Goal: Task Accomplishment & Management: Use online tool/utility

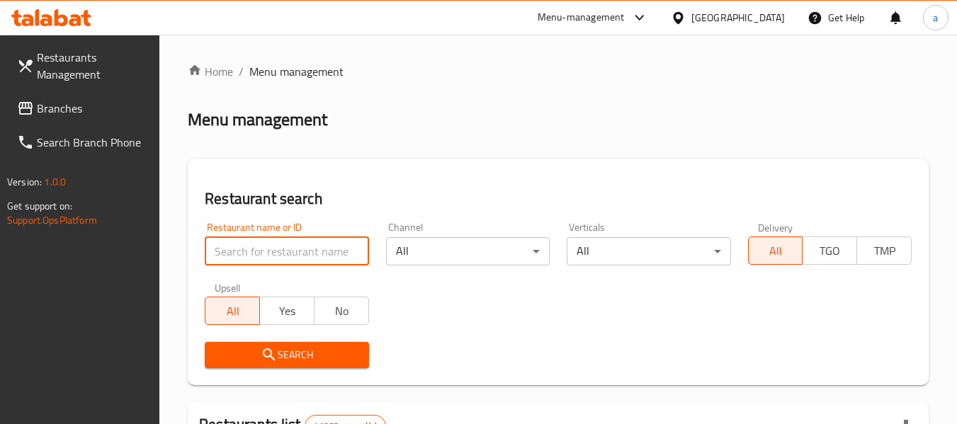
click at [307, 246] on input "search" at bounding box center [287, 251] width 164 height 28
paste input "27164"
type input "27164"
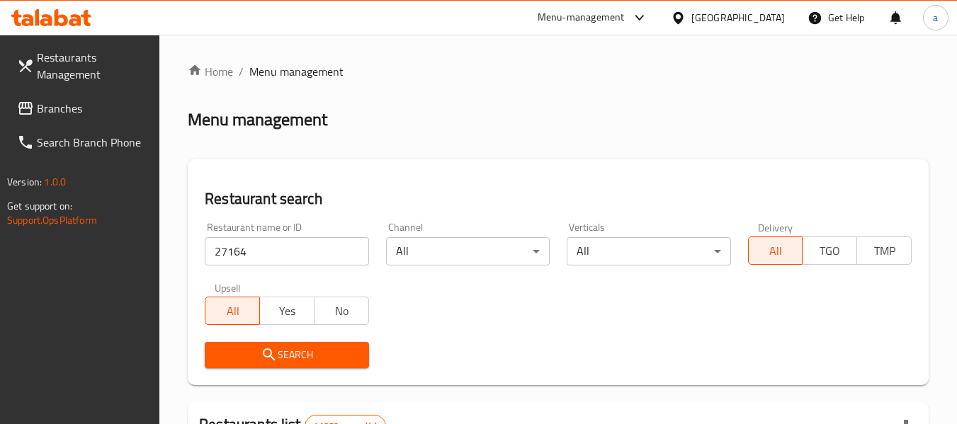
click at [330, 347] on span "Search" at bounding box center [286, 355] width 141 height 18
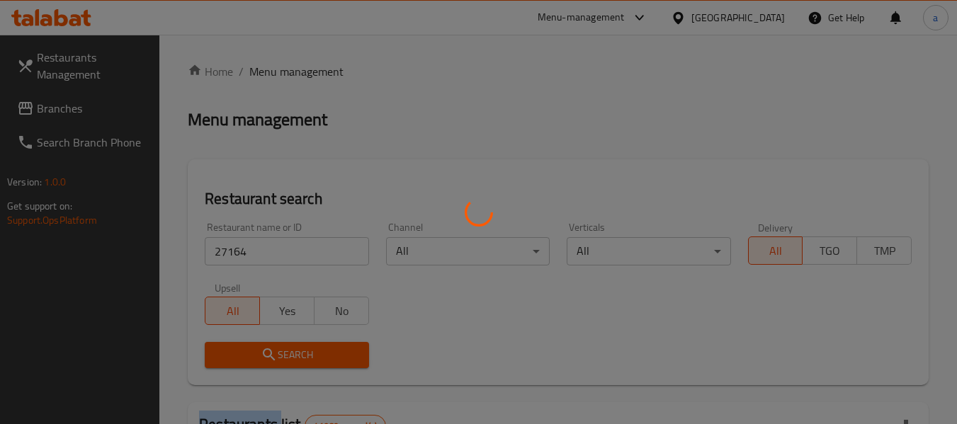
click at [330, 347] on div at bounding box center [478, 212] width 957 height 424
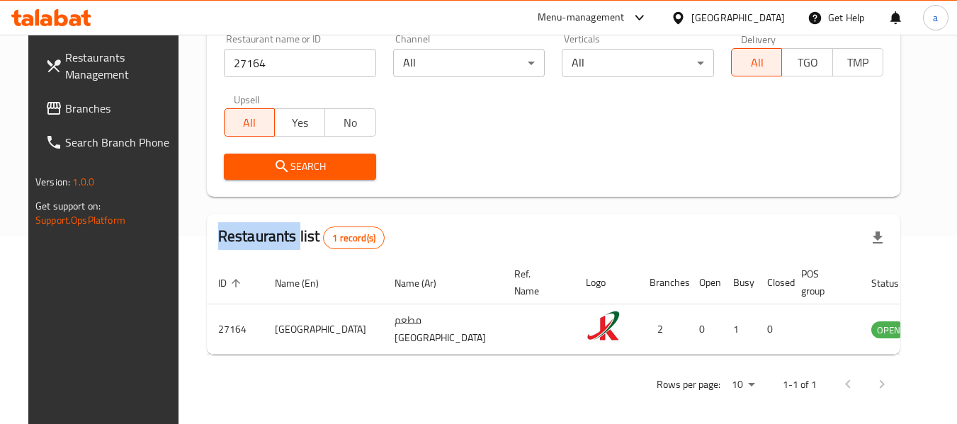
scroll to position [190, 0]
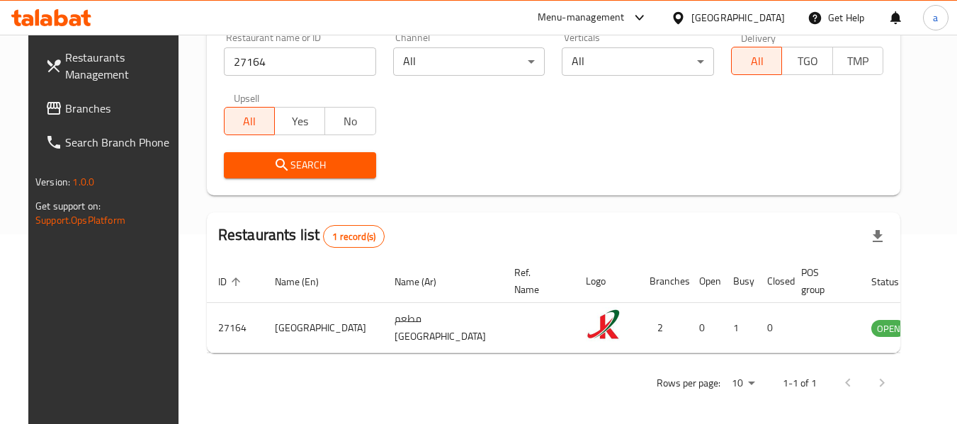
click at [712, 6] on div "[GEOGRAPHIC_DATA]" at bounding box center [727, 18] width 137 height 34
click at [704, 5] on div "[GEOGRAPHIC_DATA]" at bounding box center [727, 18] width 137 height 34
click at [704, 12] on div "[GEOGRAPHIC_DATA]" at bounding box center [737, 18] width 93 height 16
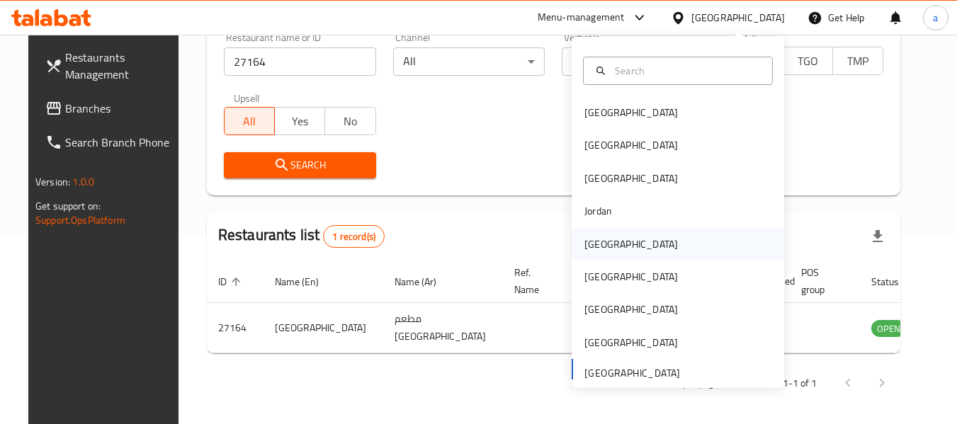
click at [685, 241] on div "Kuwait" at bounding box center [677, 244] width 212 height 33
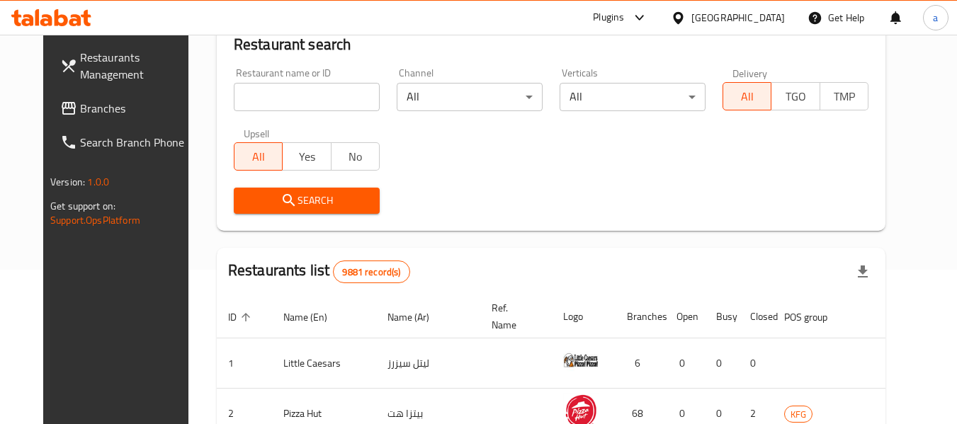
scroll to position [190, 0]
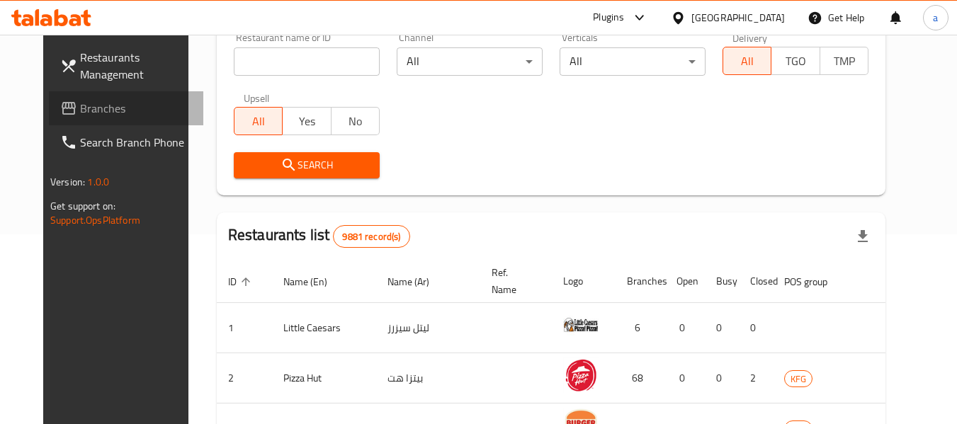
click at [80, 100] on span "Branches" at bounding box center [136, 108] width 112 height 17
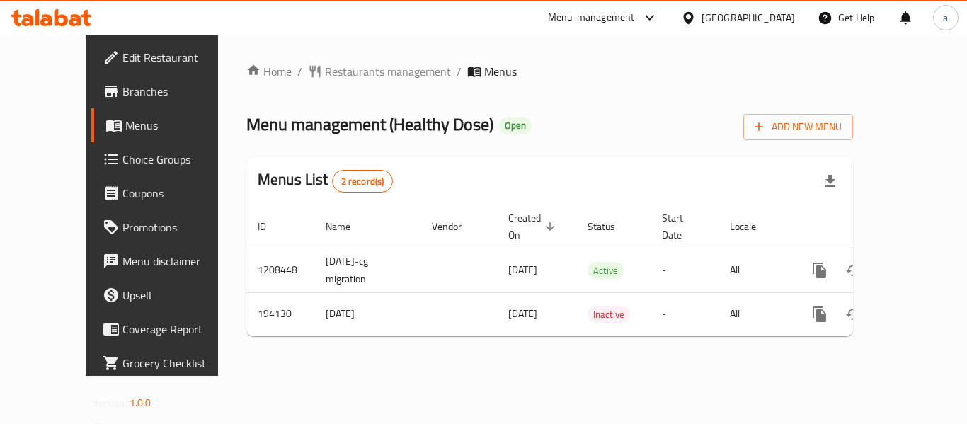
click at [336, 80] on span "Restaurants management" at bounding box center [388, 71] width 126 height 17
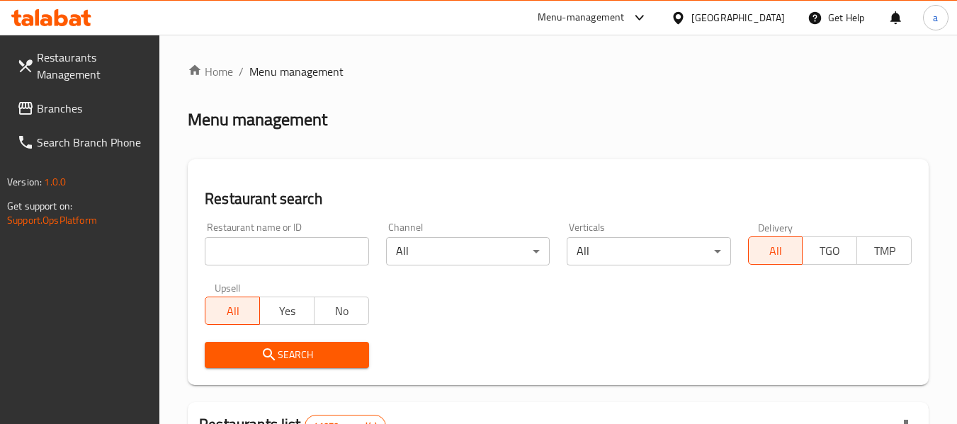
click at [288, 246] on input "search" at bounding box center [287, 251] width 164 height 28
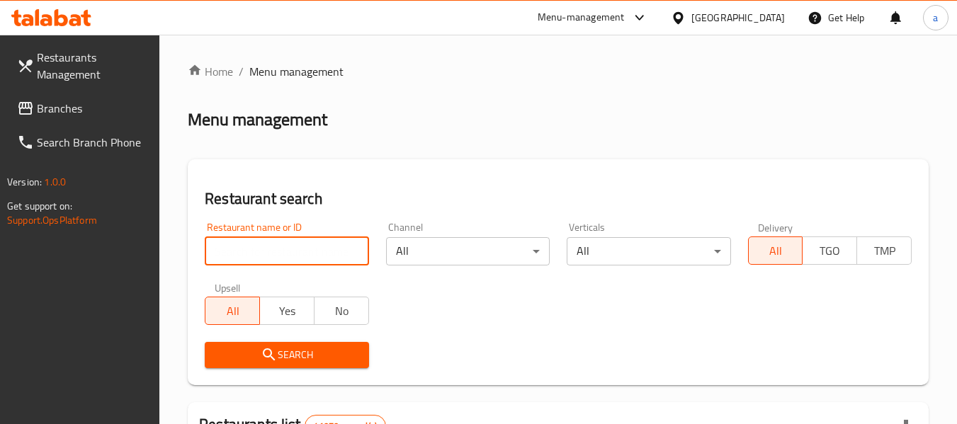
paste input "621149"
type input "621149"
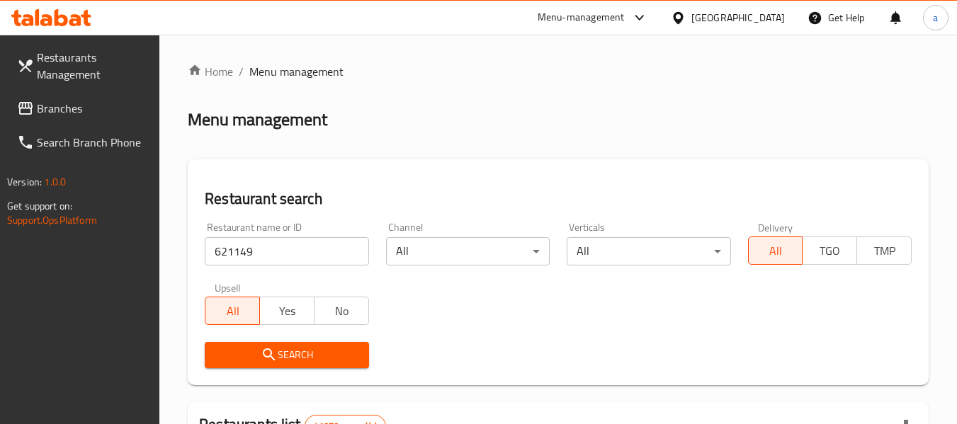
click at [319, 355] on span "Search" at bounding box center [286, 355] width 141 height 18
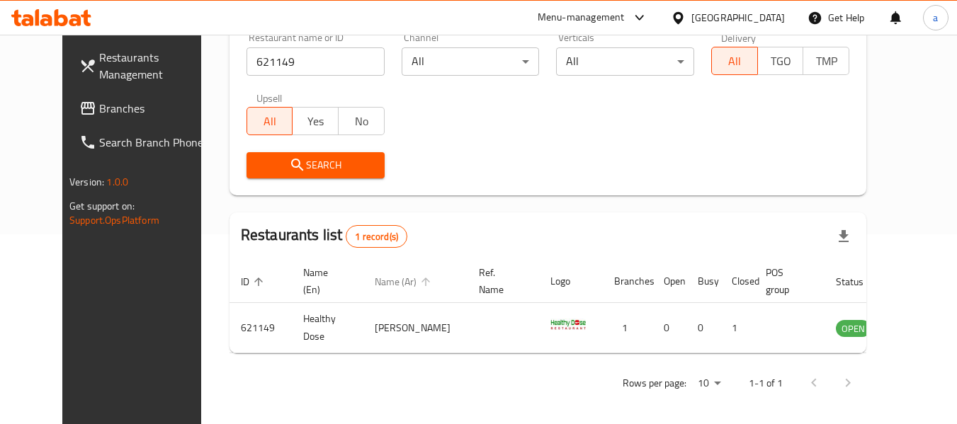
scroll to position [195, 0]
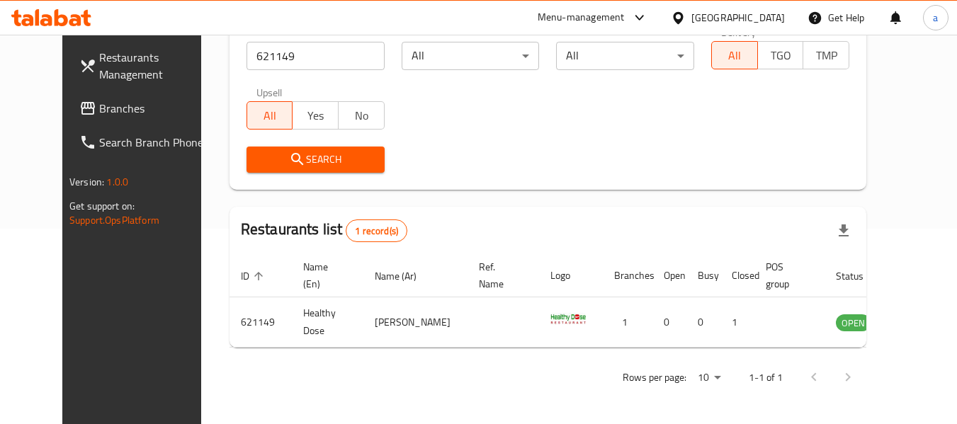
click at [768, 16] on div "[GEOGRAPHIC_DATA]" at bounding box center [737, 18] width 93 height 16
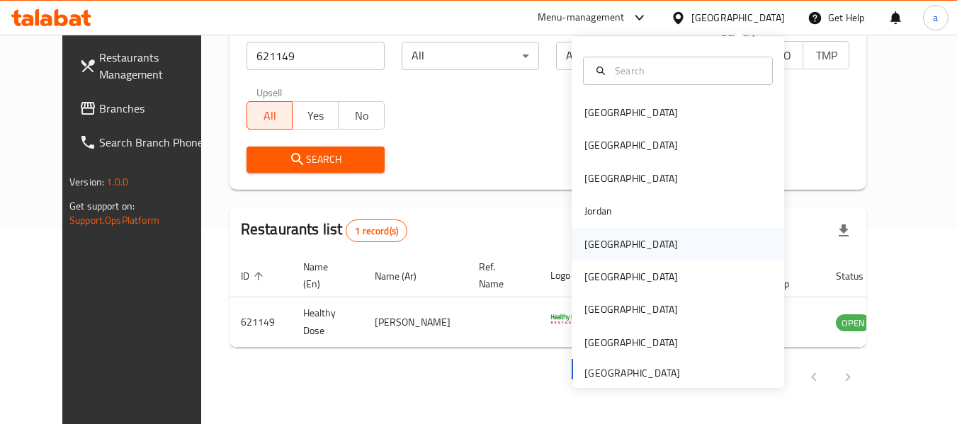
click at [652, 246] on div "Kuwait" at bounding box center [677, 244] width 212 height 33
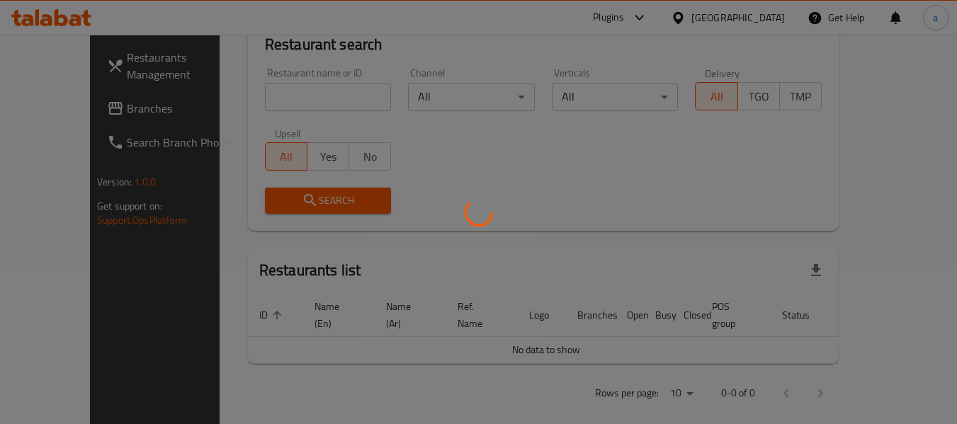
scroll to position [195, 0]
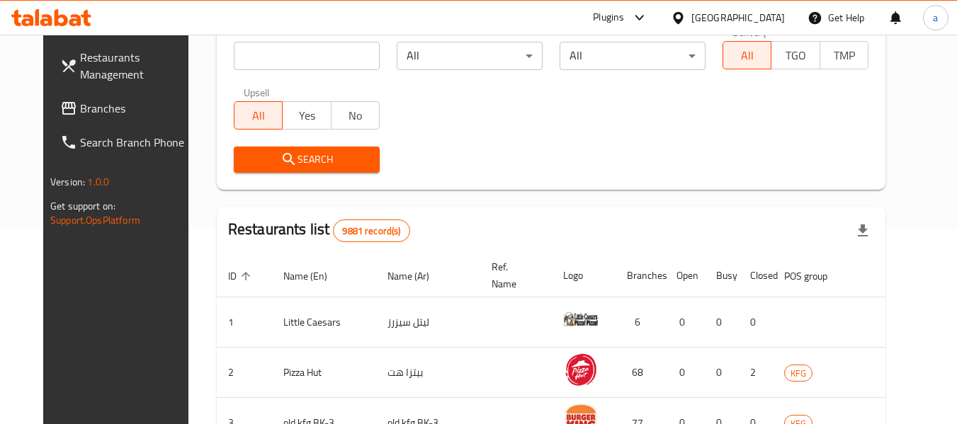
click at [60, 105] on icon at bounding box center [68, 108] width 17 height 17
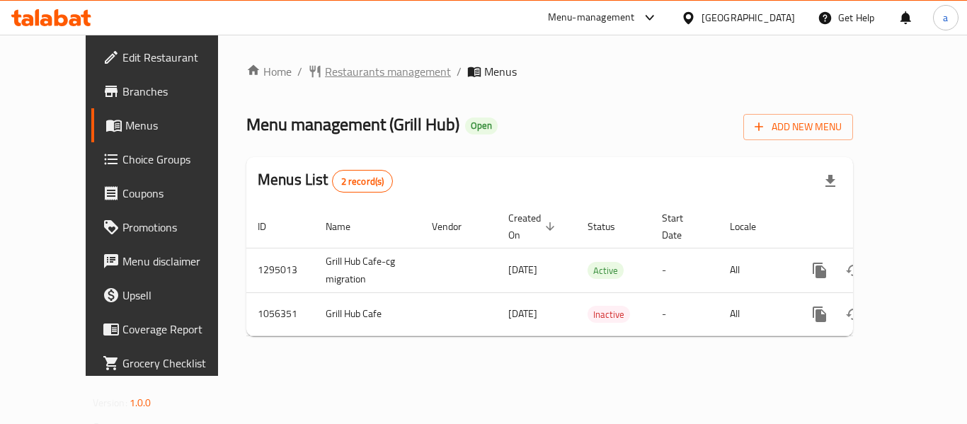
click at [340, 64] on span "Restaurants management" at bounding box center [388, 71] width 126 height 17
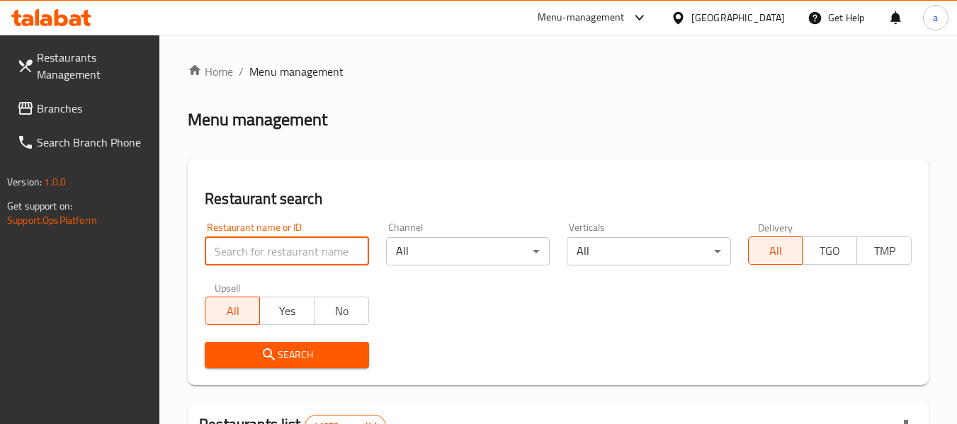
click at [312, 256] on input "search" at bounding box center [287, 251] width 164 height 28
paste input "662762"
type input "662762"
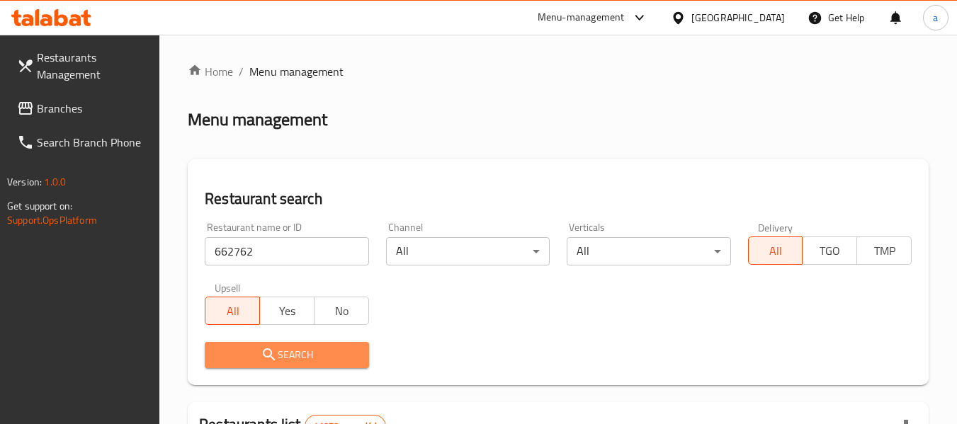
click at [345, 355] on span "Search" at bounding box center [286, 355] width 141 height 18
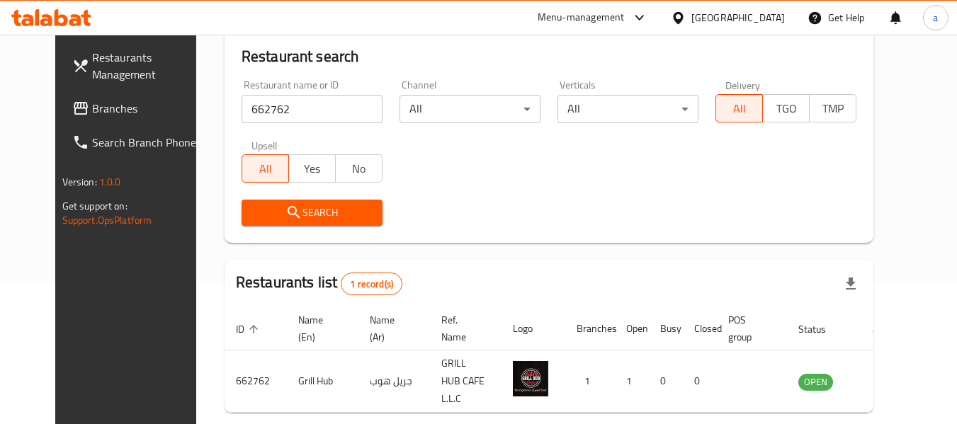
scroll to position [195, 0]
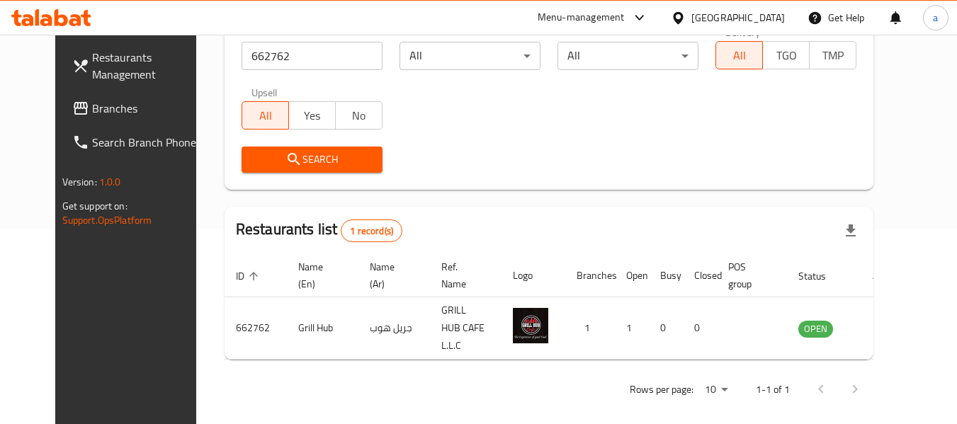
click at [114, 115] on link "Branches" at bounding box center [138, 108] width 154 height 34
